Goal: Find contact information: Find contact information

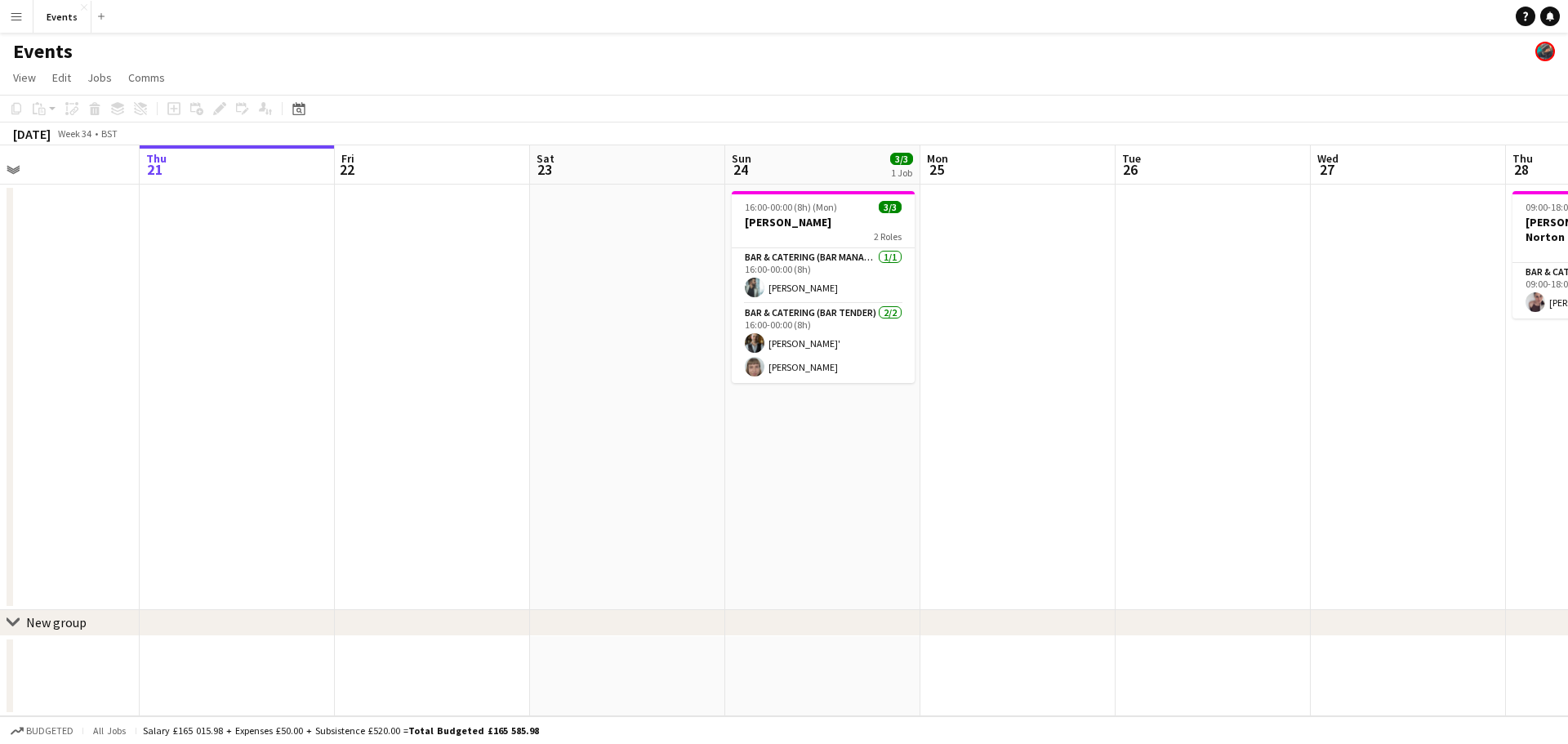
scroll to position [0, 454]
drag, startPoint x: 890, startPoint y: 406, endPoint x: 827, endPoint y: 415, distance: 63.6
click at [827, 415] on app-calendar-viewport "Mon 18 Tue 19 Wed 20 Thu 21 Fri 22 Sat 23 Sun 24 3/3 1 Job Mon 25 Tue 26 Wed 27…" at bounding box center [784, 430] width 1568 height 570
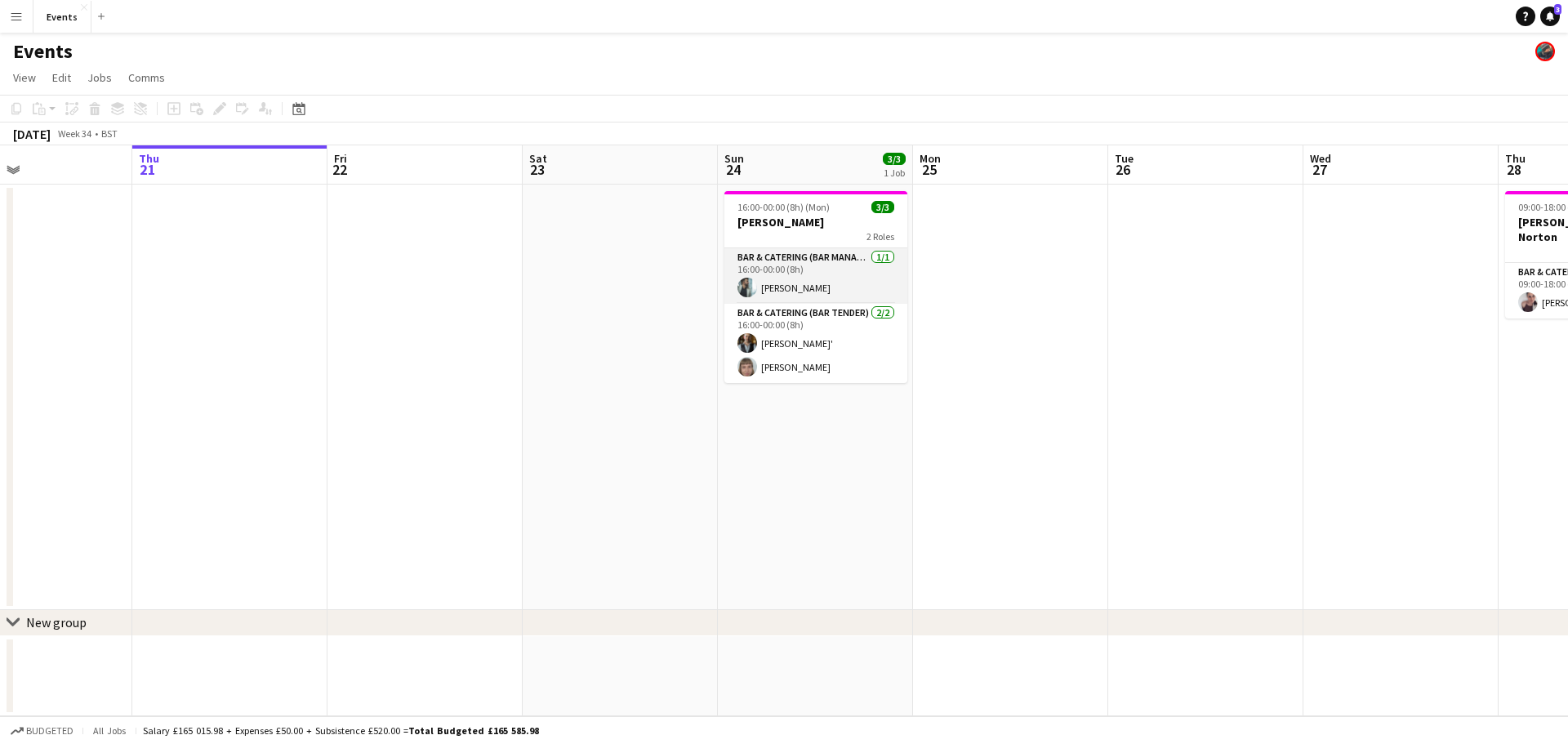
click at [803, 277] on app-card-role "Bar & Catering (Bar Manager) [DATE] 16:00-00:00 (8h) [PERSON_NAME]" at bounding box center [816, 276] width 183 height 55
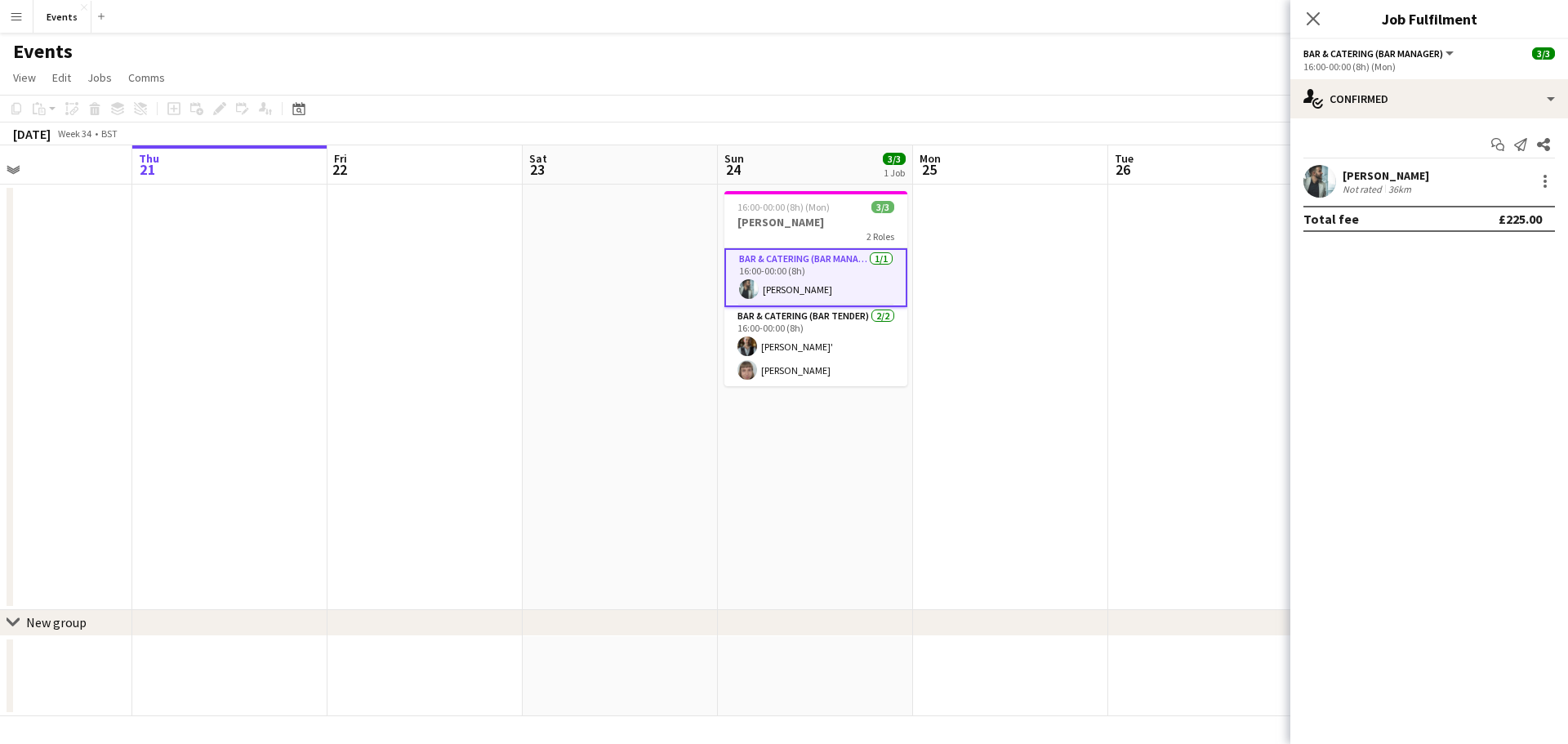
click at [1405, 174] on div "[PERSON_NAME]" at bounding box center [1385, 175] width 86 height 15
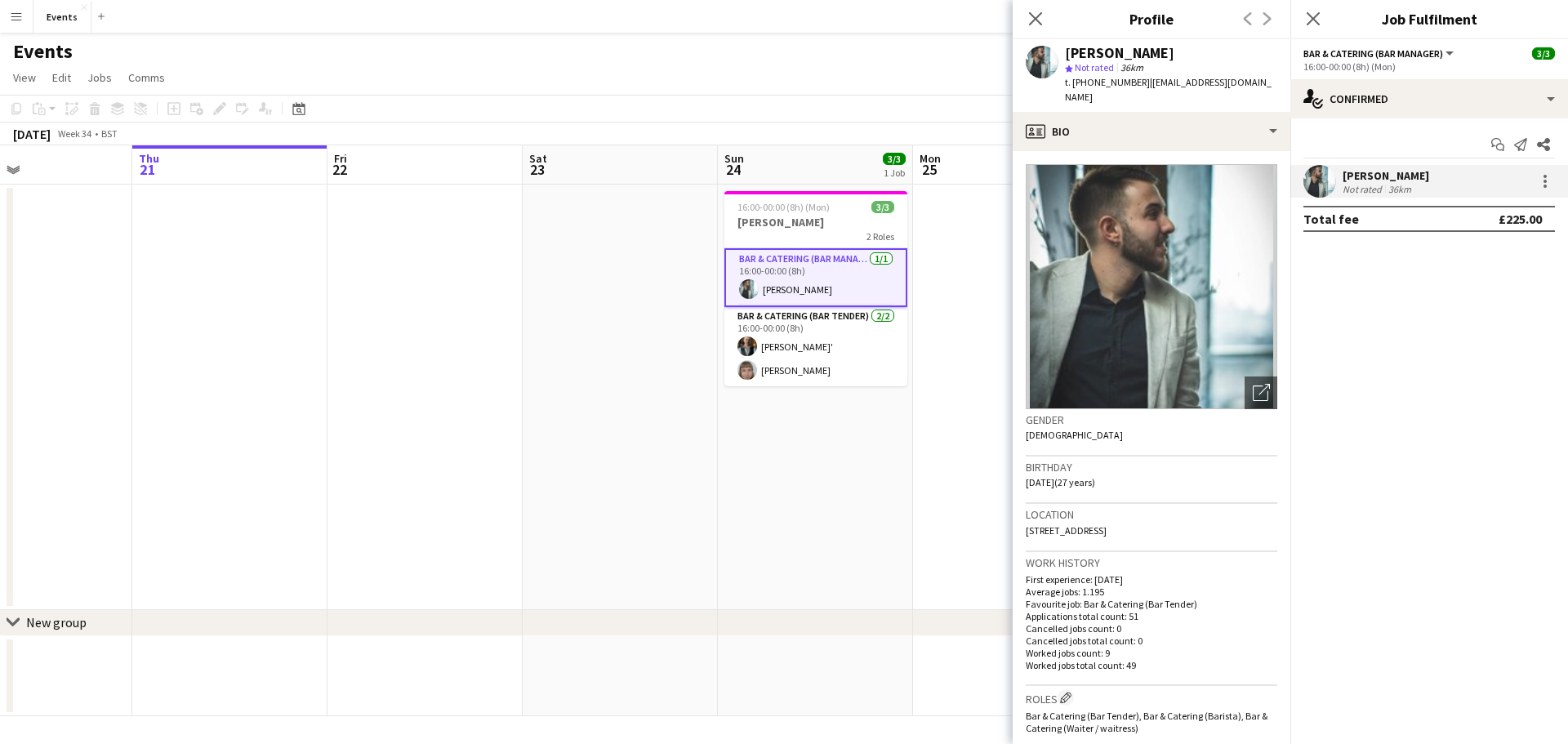
click at [1117, 82] on span "t. [PHONE_NUMBER]" at bounding box center [1107, 81] width 85 height 12
copy span "447591611958"
click at [1020, 20] on div "Close pop-in" at bounding box center [1035, 19] width 46 height 38
click at [1036, 22] on icon "Close pop-in" at bounding box center [1035, 18] width 16 height 16
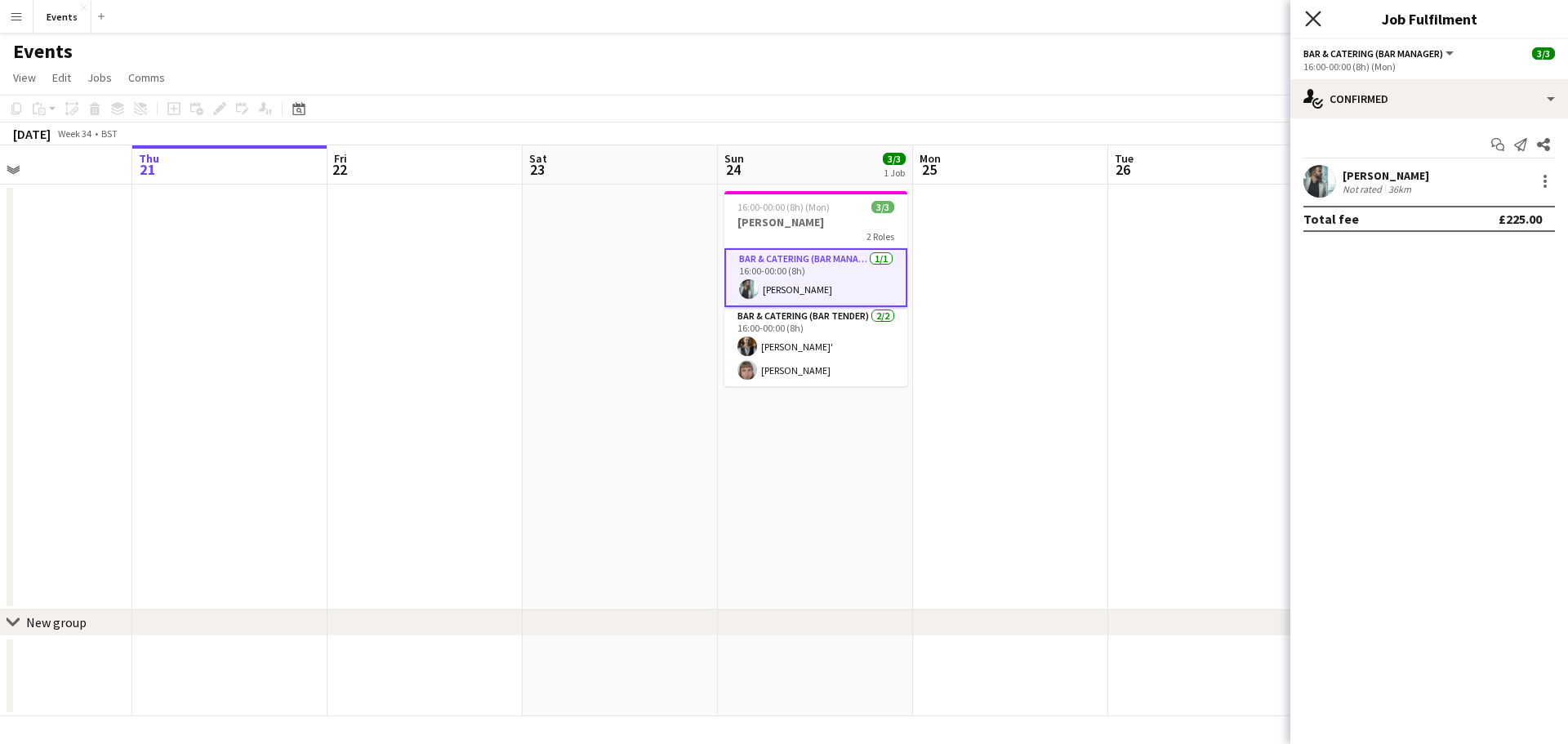
click at [1306, 17] on icon "Close pop-in" at bounding box center [1312, 18] width 16 height 16
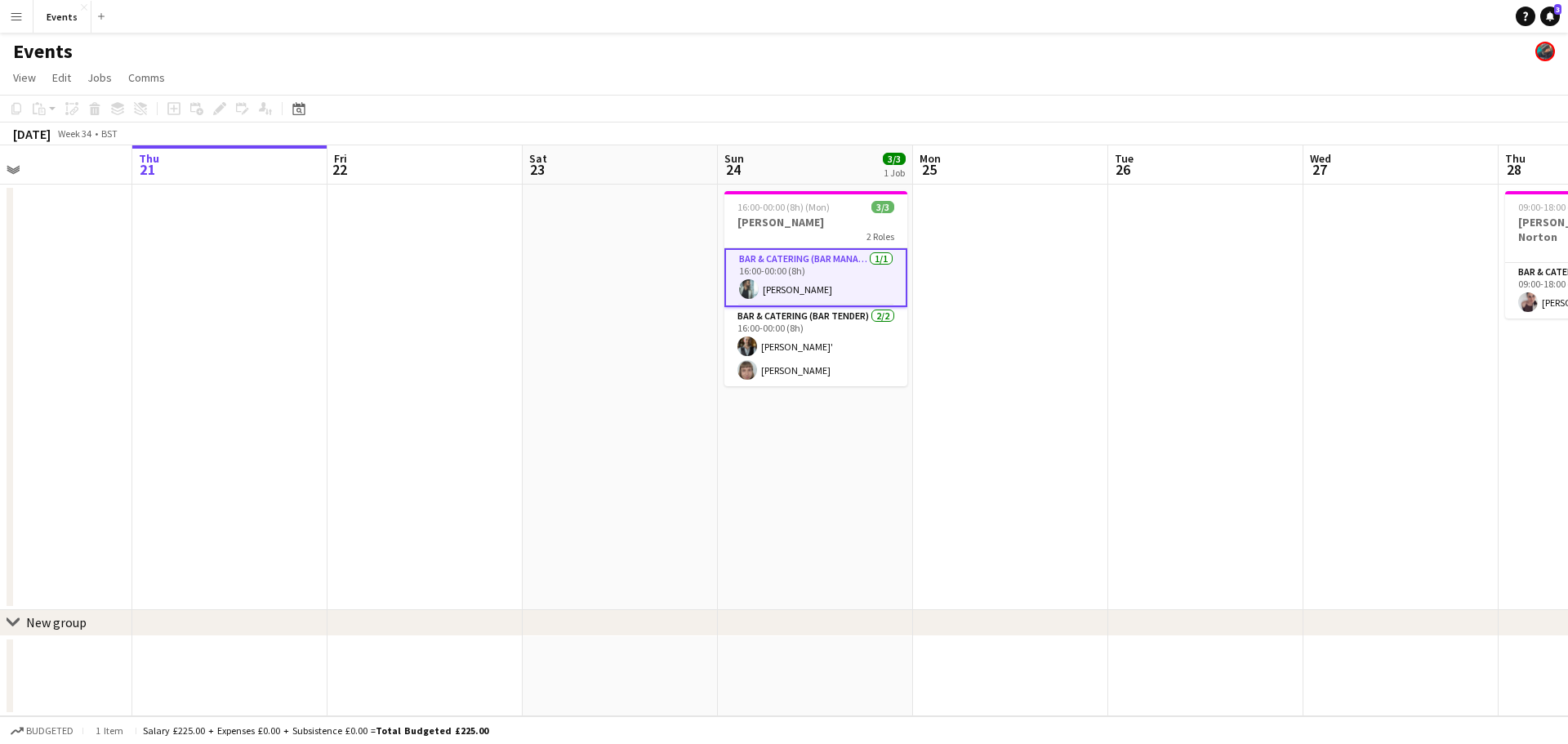
click at [810, 70] on app-page-menu "View Day view expanded Day view collapsed Month view Date picker Jump to [DATE]…" at bounding box center [784, 79] width 1568 height 31
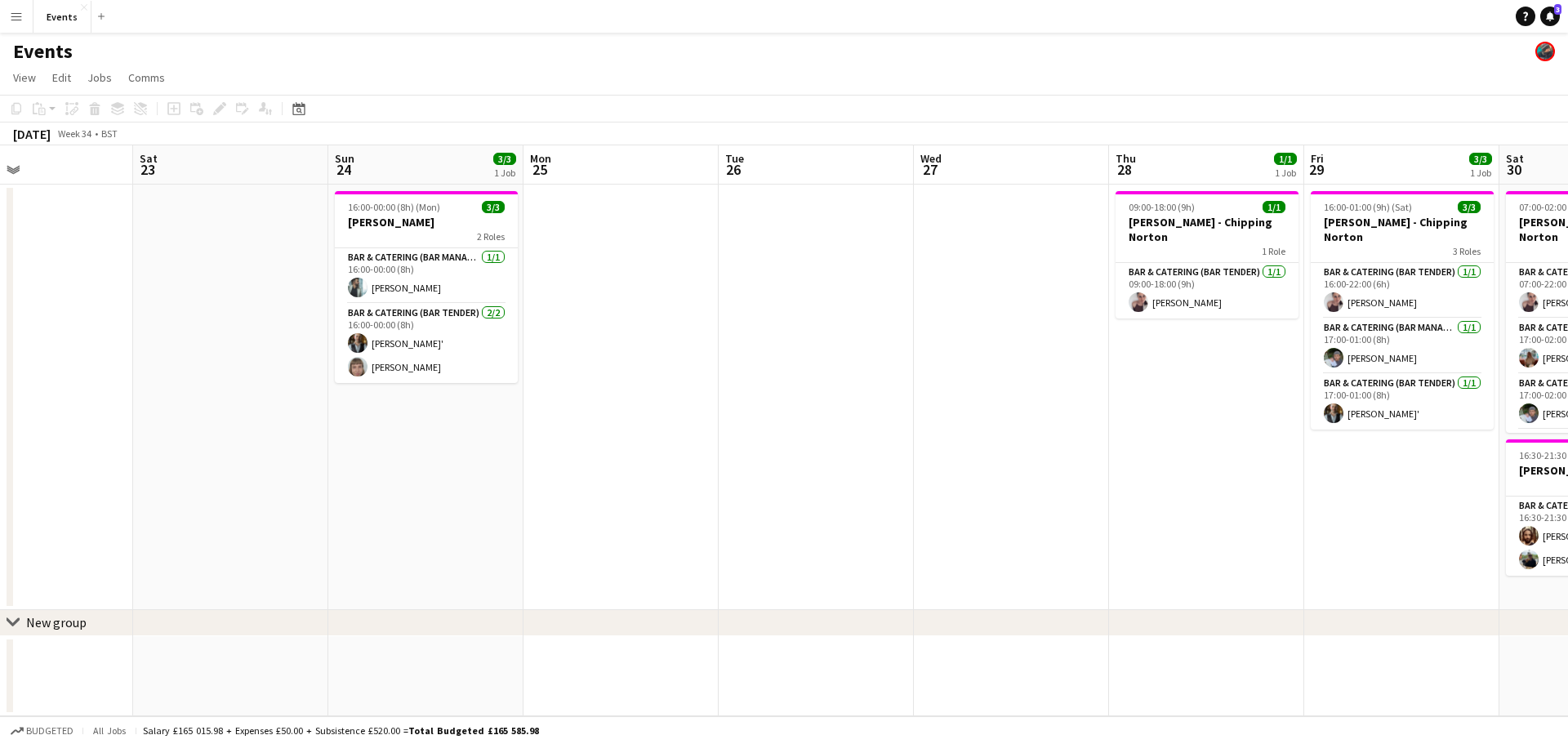
drag, startPoint x: 1249, startPoint y: 318, endPoint x: 859, endPoint y: 405, distance: 399.6
click at [859, 405] on app-calendar-viewport "Wed 20 Thu 21 Fri 22 Sat 23 Sun 24 3/3 1 Job Mon 25 Tue 26 Wed 27 Thu 28 1/1 1 …" at bounding box center [784, 430] width 1568 height 570
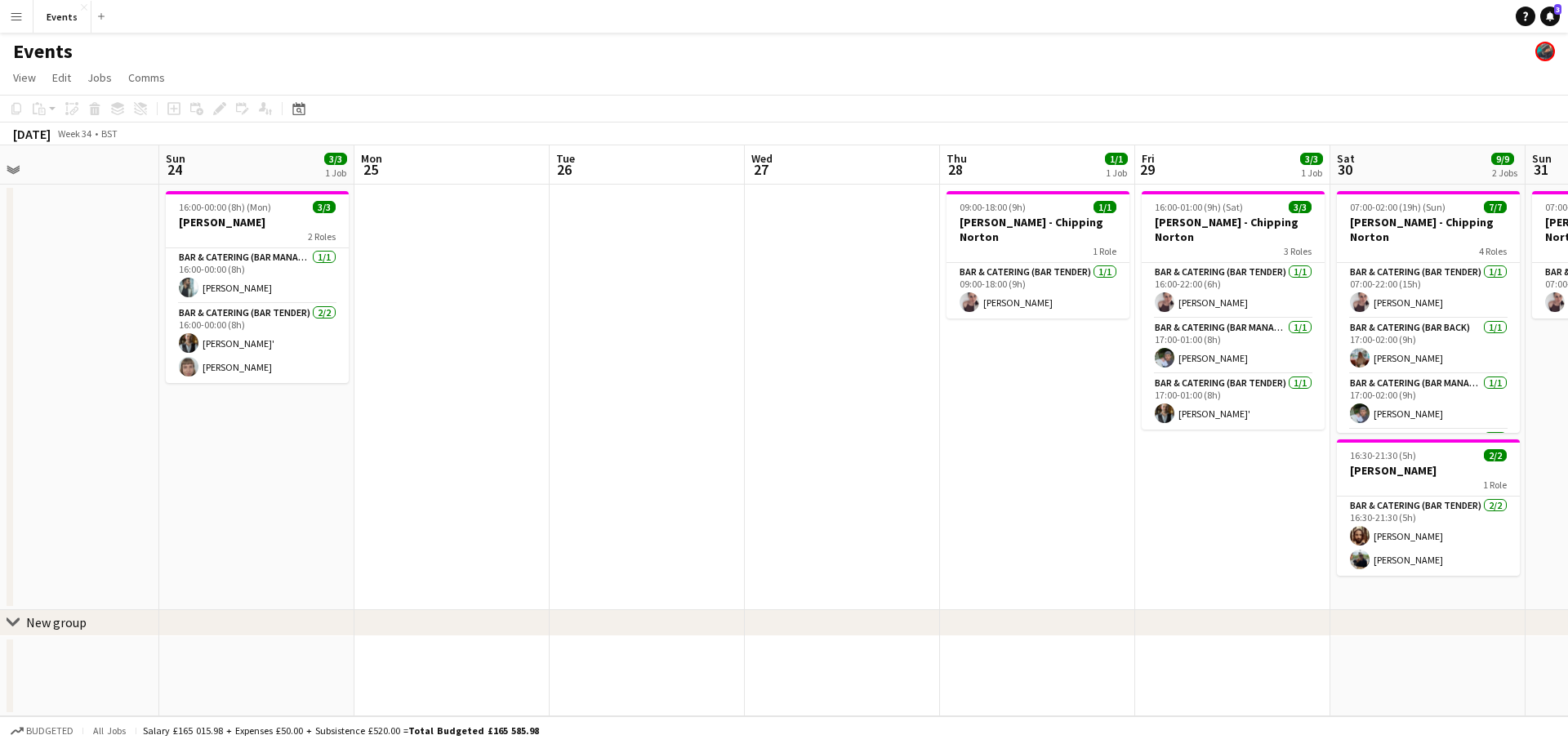
scroll to position [0, 780]
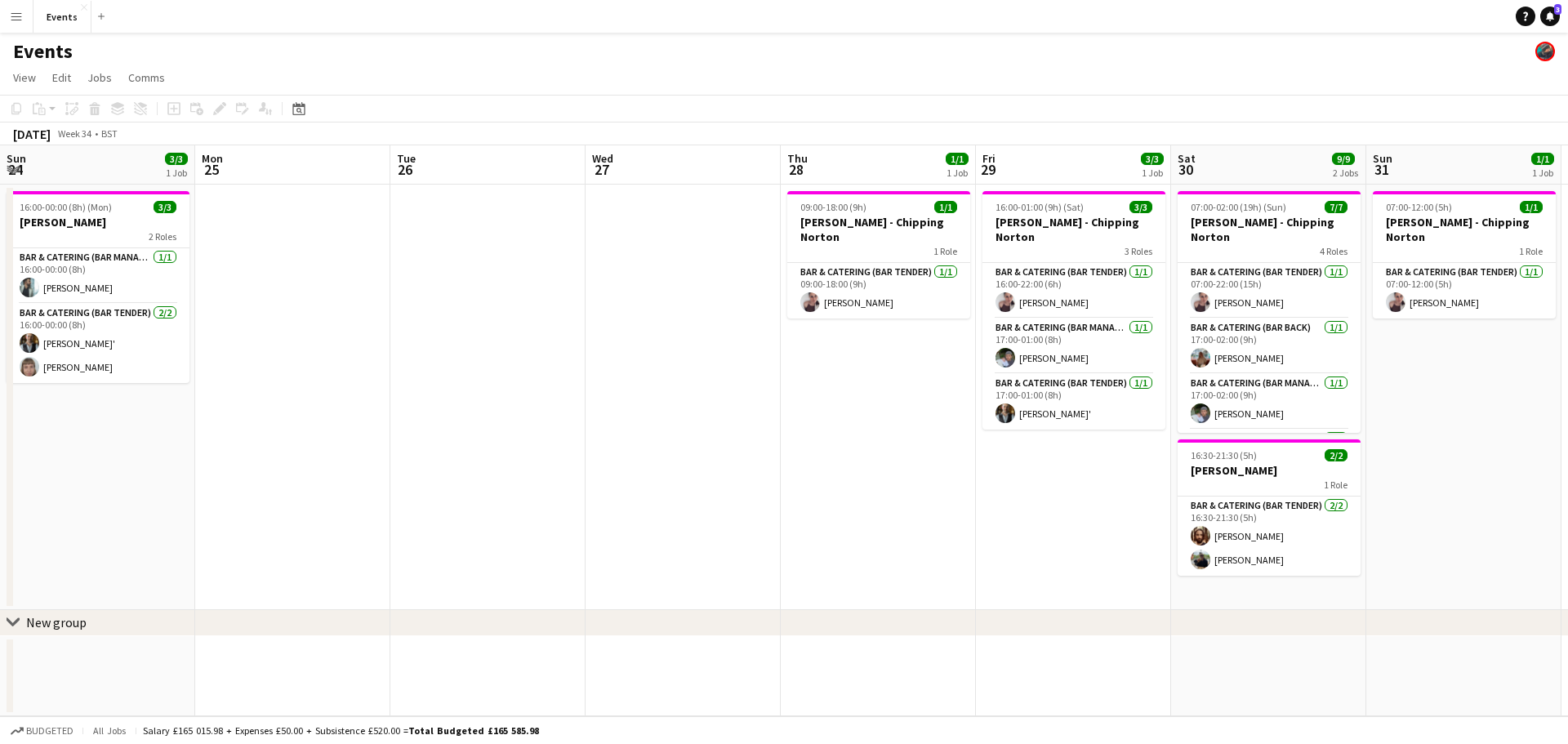
drag, startPoint x: 1082, startPoint y: 403, endPoint x: 761, endPoint y: 435, distance: 322.6
click at [761, 435] on app-calendar-viewport "Wed 20 Thu 21 Fri 22 Sat 23 Sun 24 3/3 1 Job Mon 25 Tue 26 Wed 27 Thu 28 1/1 1 …" at bounding box center [784, 430] width 1568 height 570
